Goal: Find specific page/section: Find specific page/section

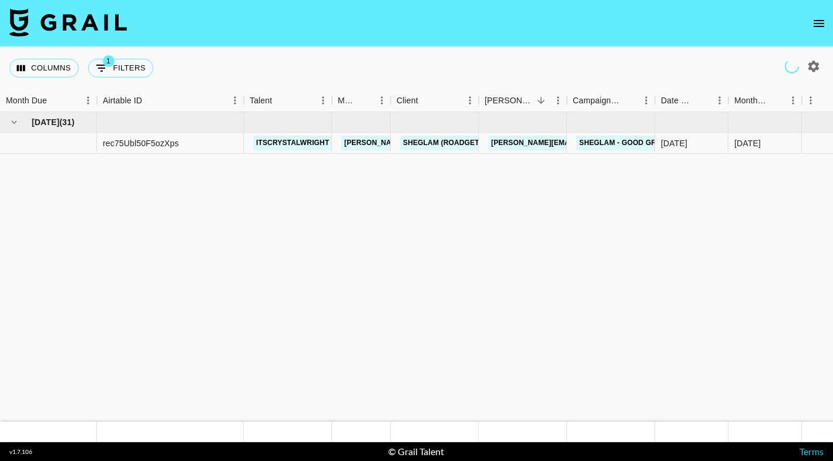
click at [820, 26] on icon "open drawer" at bounding box center [818, 23] width 11 height 7
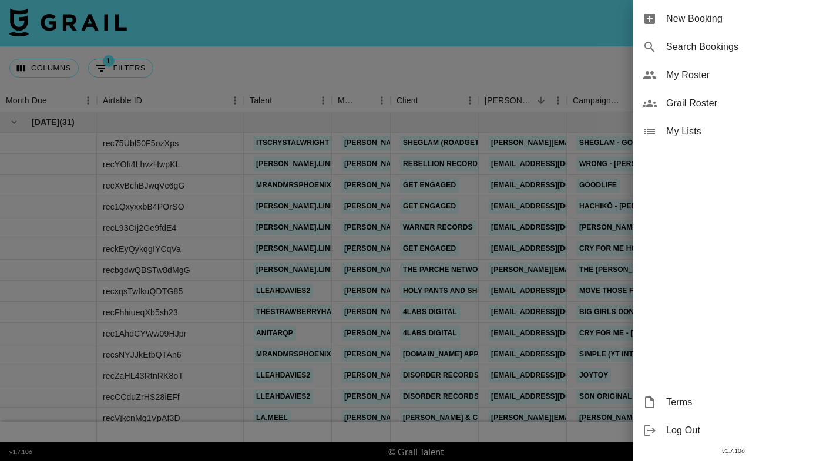
click at [743, 76] on span "My Roster" at bounding box center [744, 75] width 157 height 14
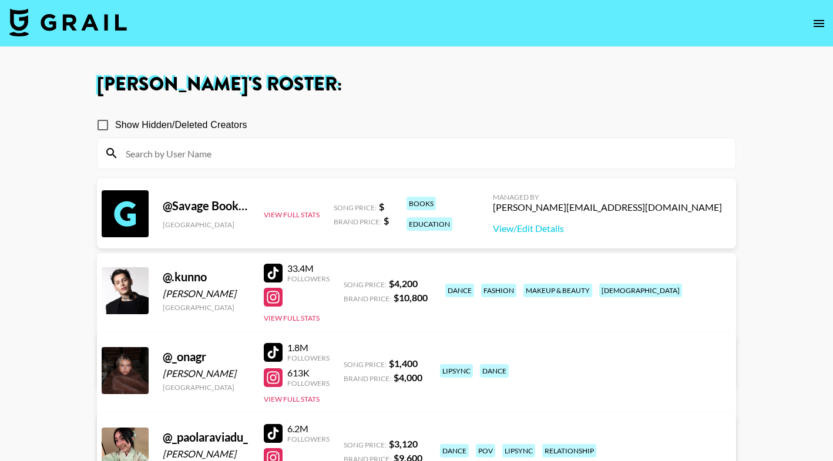
click at [361, 148] on input at bounding box center [424, 153] width 610 height 19
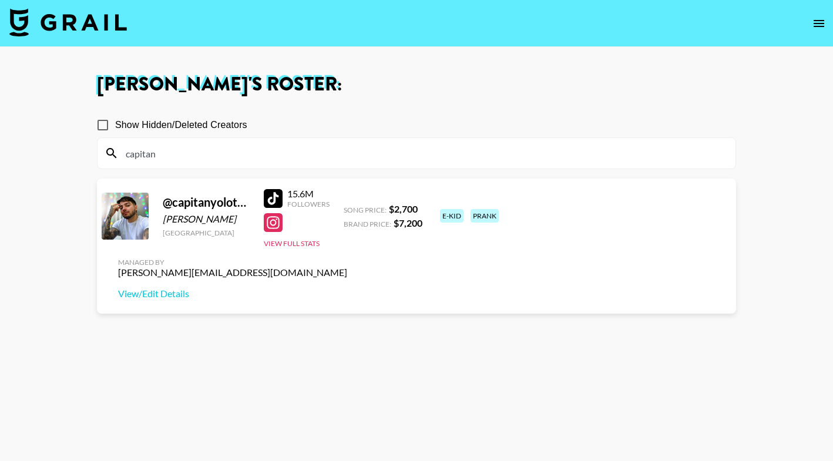
type input "capitan"
click at [274, 196] on div at bounding box center [273, 198] width 19 height 19
click at [197, 159] on input "capitan" at bounding box center [424, 153] width 610 height 19
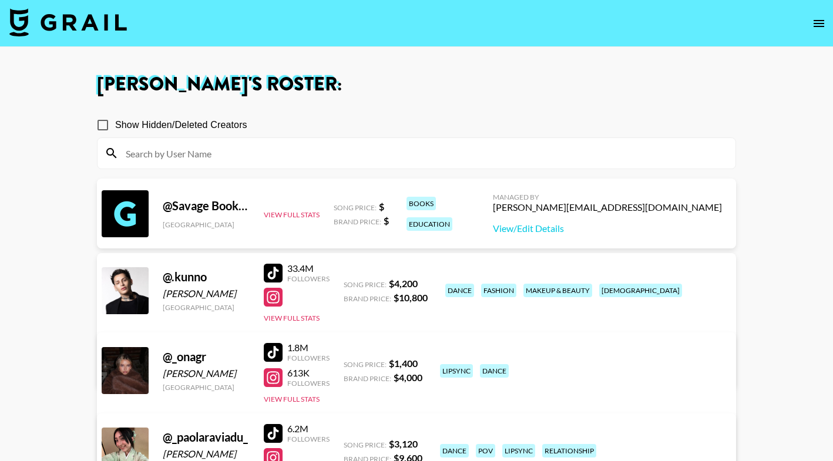
click at [232, 150] on input at bounding box center [424, 153] width 610 height 19
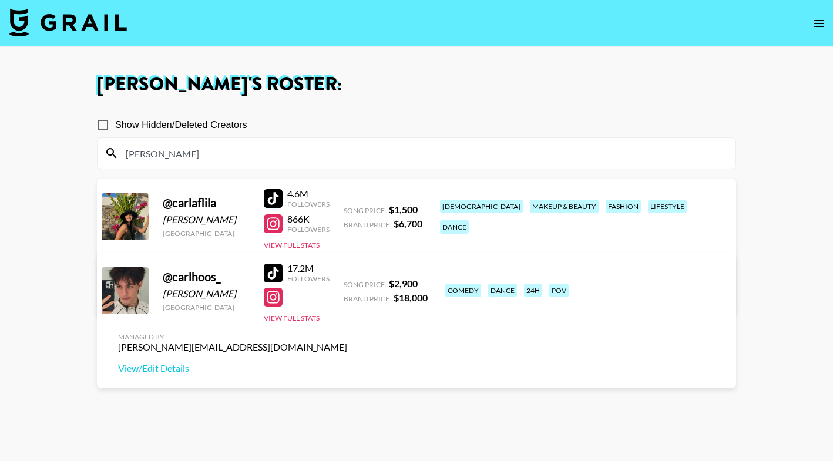
type input "[PERSON_NAME]"
click at [272, 268] on div at bounding box center [273, 273] width 19 height 19
click at [455, 153] on input "[PERSON_NAME]" at bounding box center [424, 153] width 610 height 19
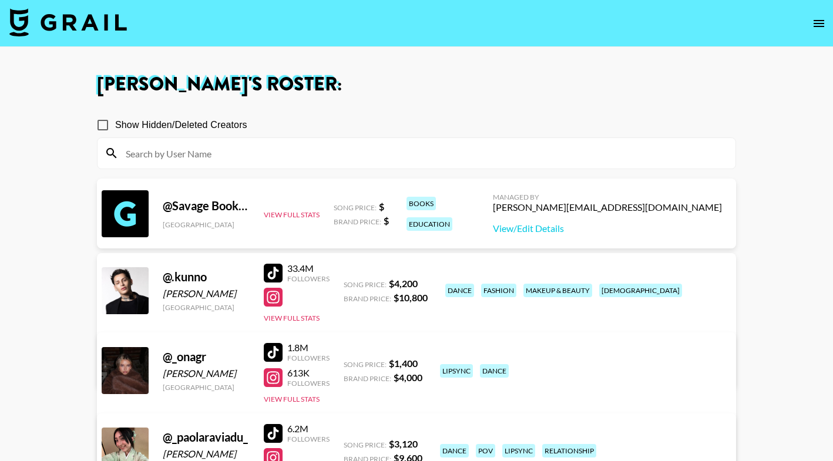
click at [321, 154] on input at bounding box center [424, 153] width 610 height 19
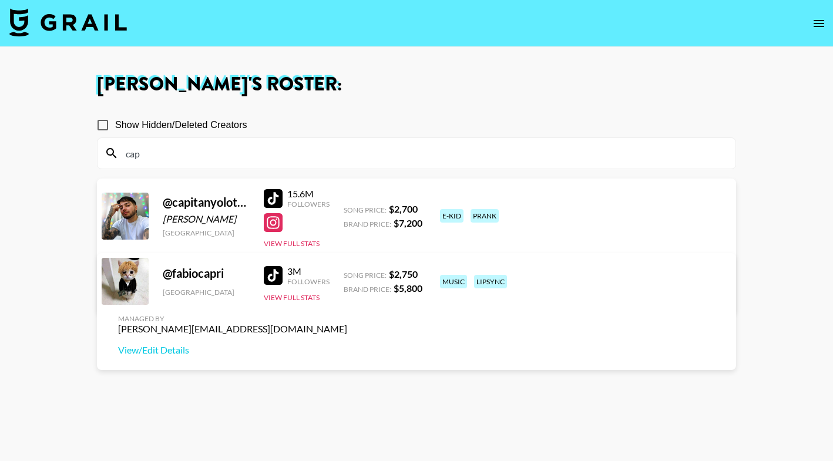
type input "cap"
drag, startPoint x: 226, startPoint y: 220, endPoint x: 164, endPoint y: 219, distance: 61.1
click at [164, 219] on div "[PERSON_NAME]" at bounding box center [206, 219] width 87 height 12
copy div "[PERSON_NAME]"
click at [263, 152] on input "cap" at bounding box center [424, 153] width 610 height 19
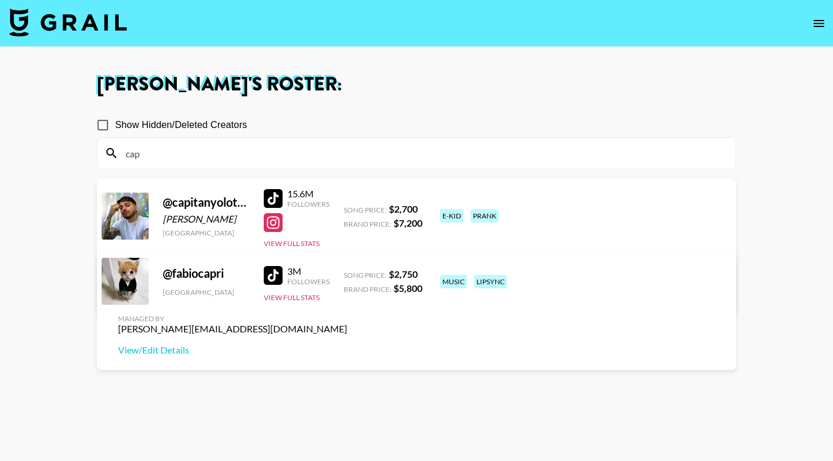
click at [263, 152] on input "cap" at bounding box center [424, 153] width 610 height 19
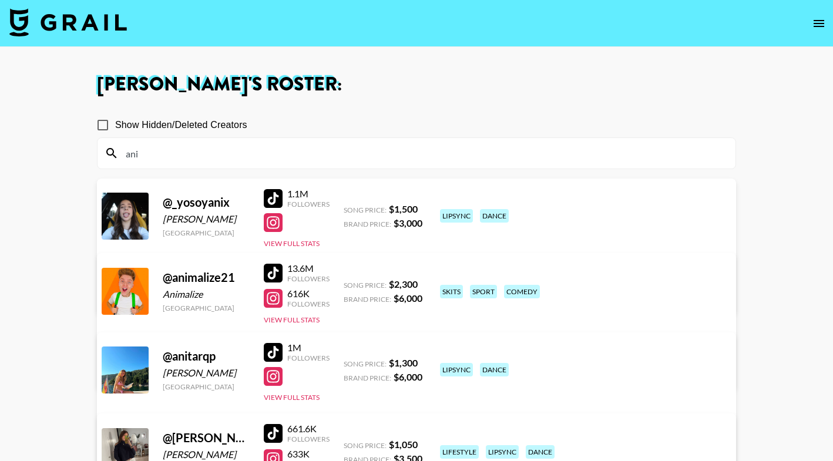
type input "anim"
